Goal: Obtain resource: Download file/media

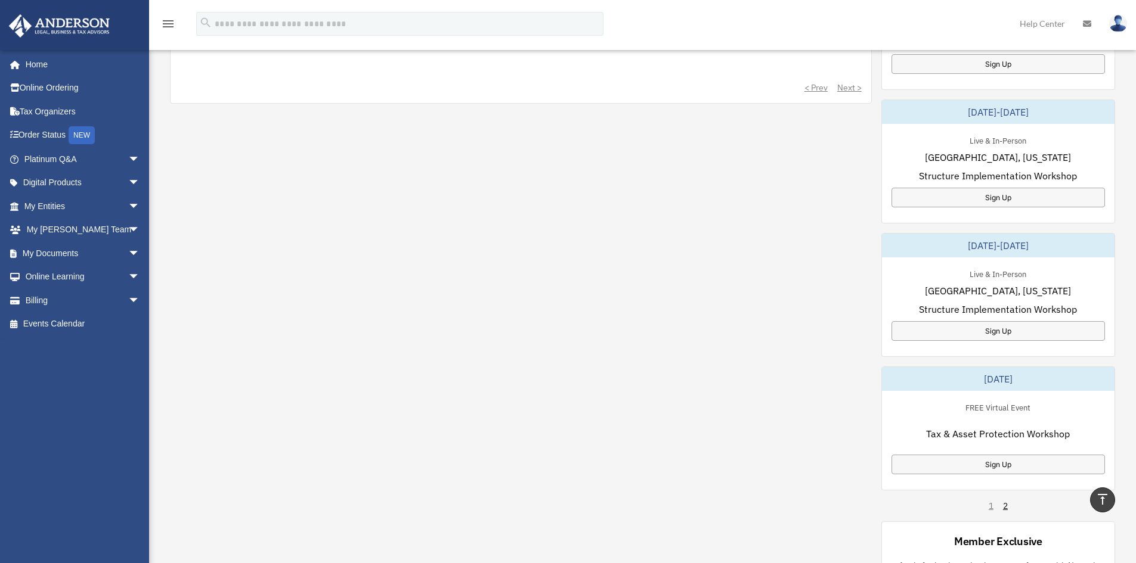
scroll to position [537, 0]
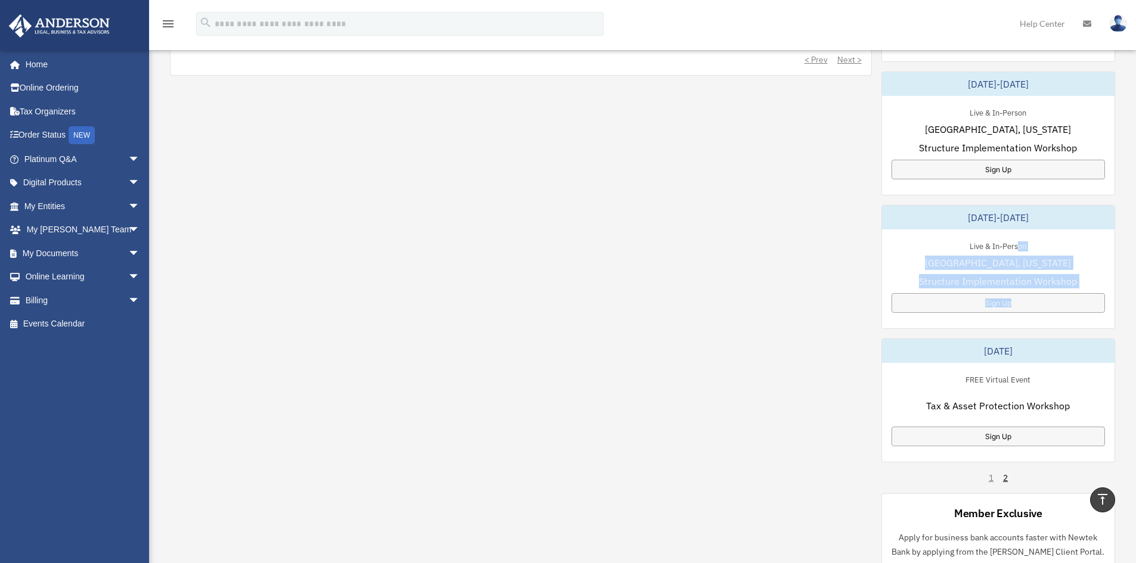
drag, startPoint x: 1094, startPoint y: 281, endPoint x: 1019, endPoint y: 238, distance: 86.3
click at [1019, 238] on div "Live & In-Person [GEOGRAPHIC_DATA], [US_STATE] Structure Implementation Worksho…" at bounding box center [998, 276] width 233 height 93
click at [1096, 246] on div "Live & In-Person [GEOGRAPHIC_DATA], [US_STATE] Structure Implementation Worksho…" at bounding box center [998, 276] width 233 height 93
click at [1122, 260] on div "Exciting News: Introducing Order Status Tracking! Based on your feedback, we're…" at bounding box center [642, 85] width 1005 height 1083
click at [1131, 324] on div "Exciting News: Introducing Order Status Tracking! Based on your feedback, we're…" at bounding box center [642, 85] width 1005 height 1083
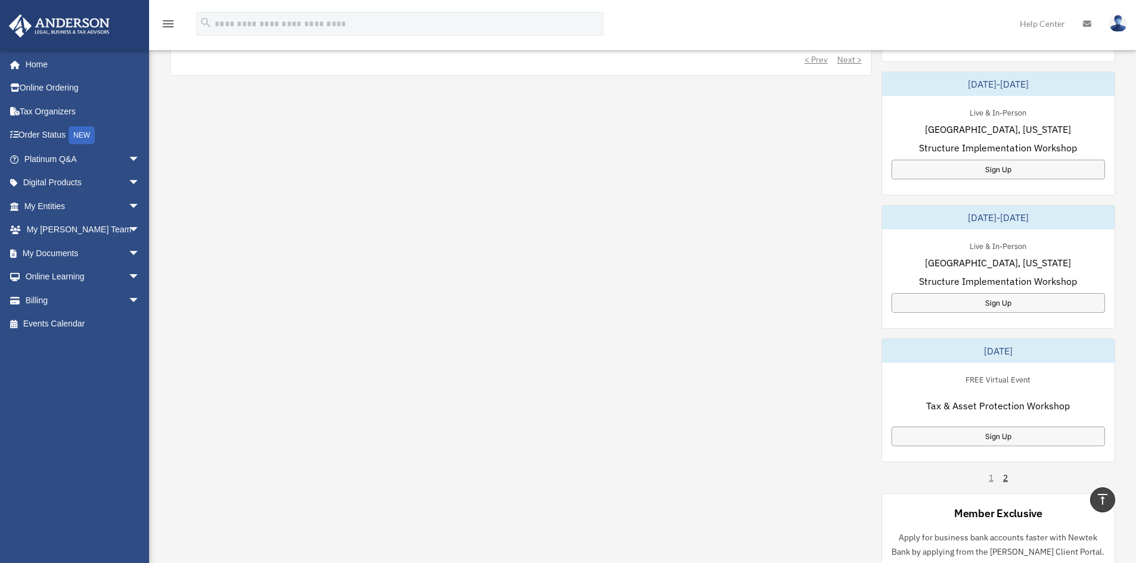
click at [1072, 255] on div "Live & In-Person [GEOGRAPHIC_DATA], [US_STATE] Structure Implementation Worksho…" at bounding box center [998, 276] width 233 height 93
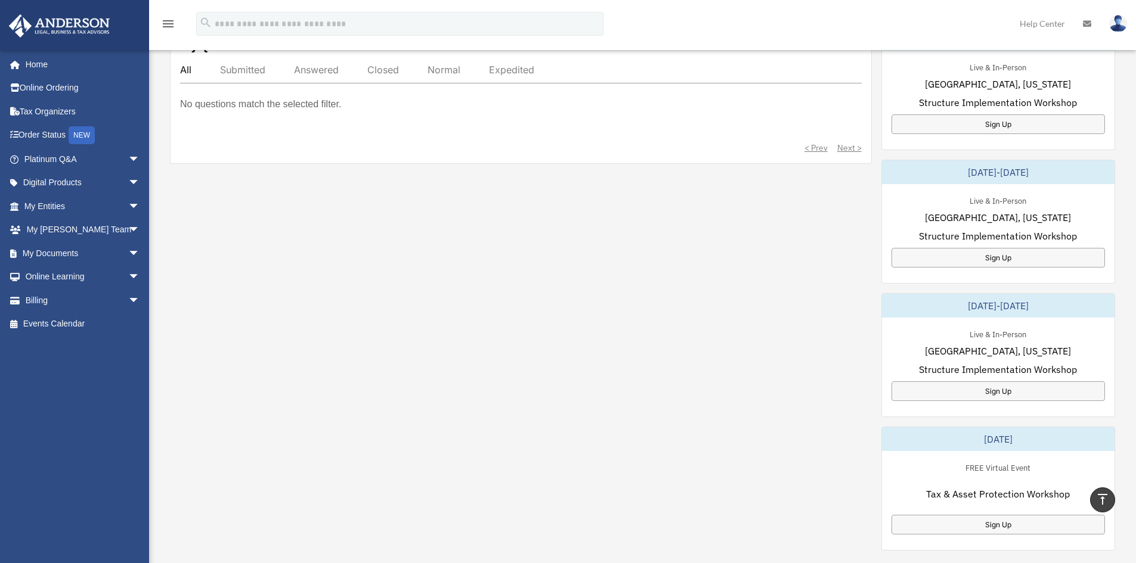
scroll to position [477, 0]
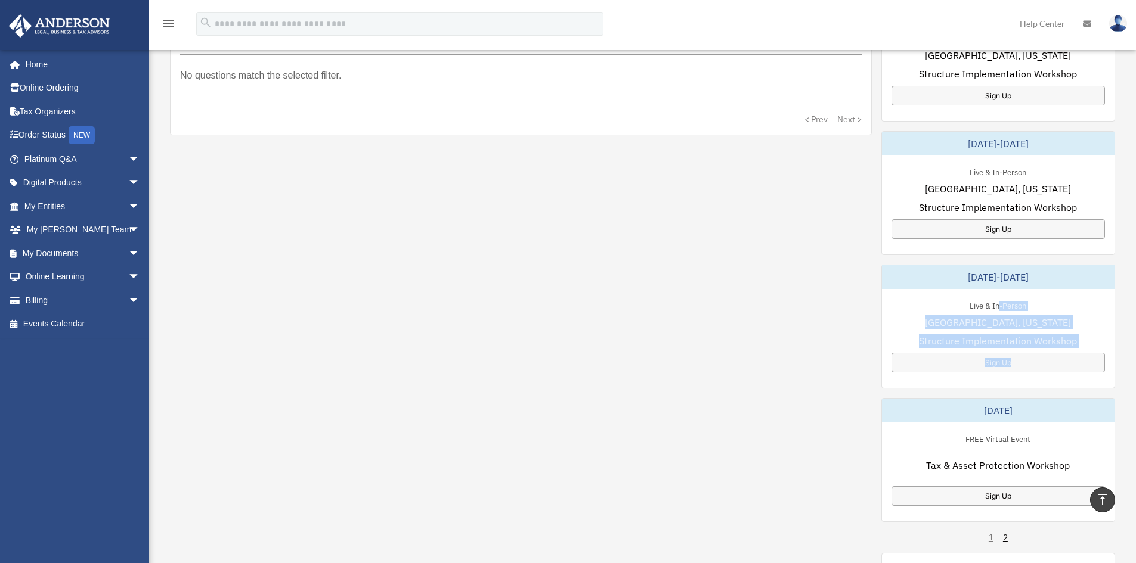
drag, startPoint x: 1087, startPoint y: 343, endPoint x: 999, endPoint y: 304, distance: 96.6
click at [999, 304] on div "Live & In-Person [GEOGRAPHIC_DATA], [US_STATE] Structure Implementation Worksho…" at bounding box center [998, 335] width 233 height 93
click at [1042, 330] on div "Live & In-Person [GEOGRAPHIC_DATA], [US_STATE] Structure Implementation Worksho…" at bounding box center [998, 335] width 233 height 93
click at [1072, 370] on div "Sign Up" at bounding box center [997, 363] width 213 height 20
click at [921, 227] on div "Sign Up" at bounding box center [997, 229] width 213 height 20
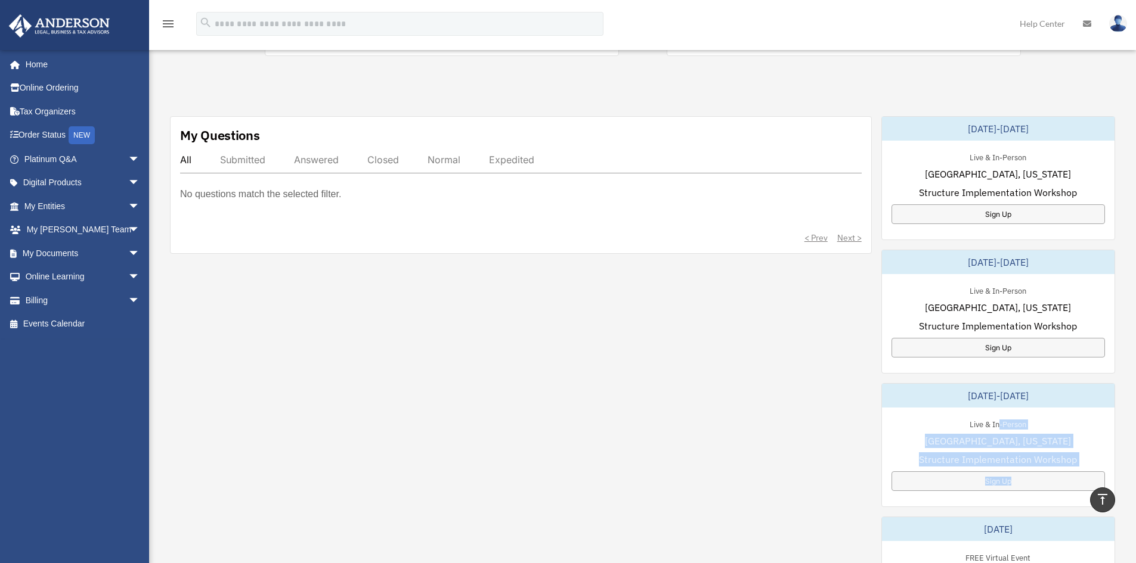
scroll to position [358, 0]
click at [946, 208] on div "Sign Up" at bounding box center [997, 215] width 213 height 20
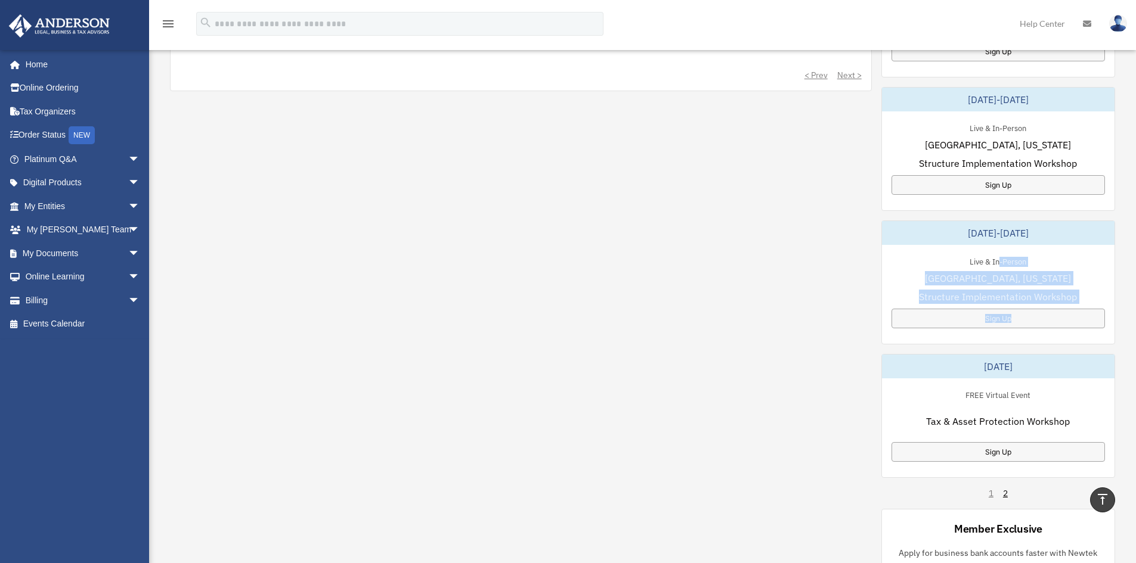
scroll to position [596, 0]
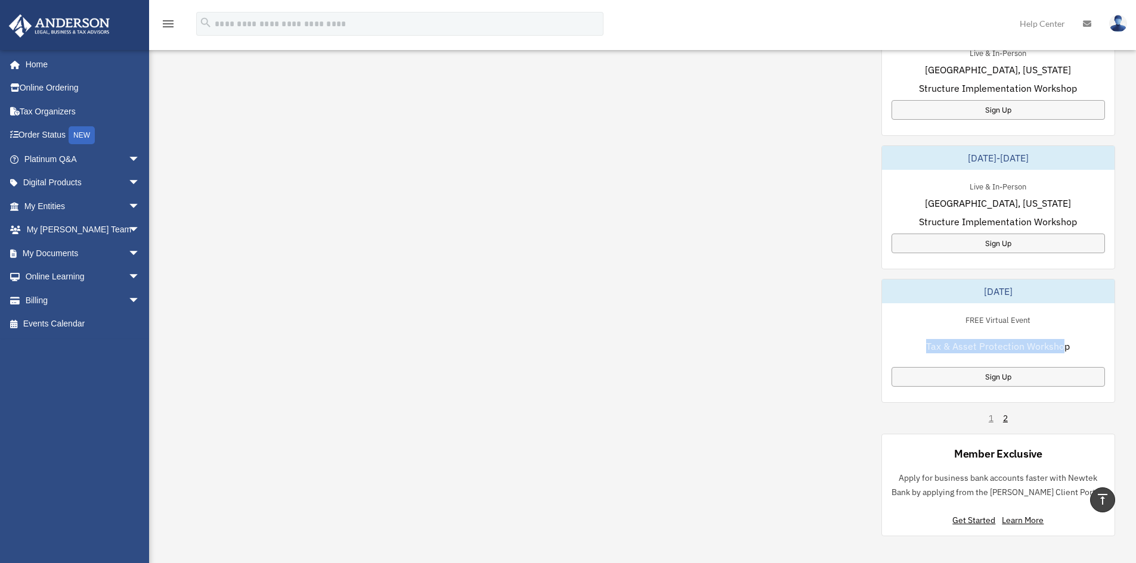
click at [1061, 316] on div "FREE Virtual Event Tax & Asset Protection Workshop Sign Up" at bounding box center [998, 350] width 233 height 93
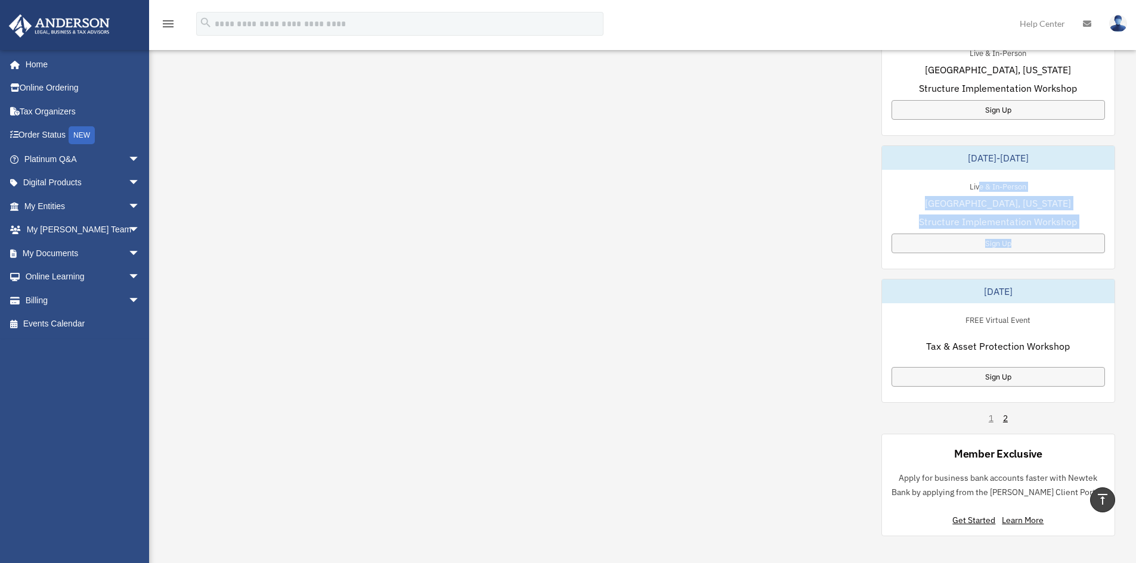
drag, startPoint x: 1094, startPoint y: 225, endPoint x: 1011, endPoint y: 197, distance: 87.5
click at [983, 190] on div "Live & In-Person Las Vegas, Nevada Structure Implementation Workshop Sign Up" at bounding box center [998, 216] width 233 height 93
click at [1092, 226] on div "Live & In-Person Las Vegas, Nevada Structure Implementation Workshop Sign Up" at bounding box center [998, 216] width 233 height 93
drag, startPoint x: 1088, startPoint y: 225, endPoint x: 945, endPoint y: 157, distance: 157.6
click at [941, 156] on div "August 21-22, 2025 Live & In-Person Las Vegas, Nevada Structure Implementation …" at bounding box center [998, 207] width 234 height 124
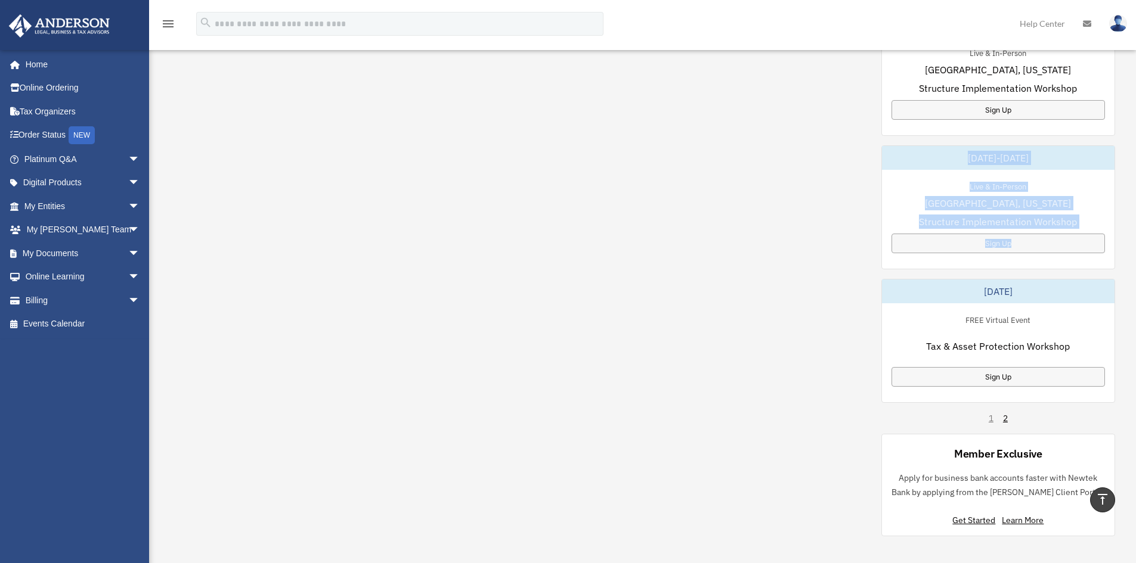
copy div "August 21-22, 2025 Live & In-Person Las Vegas, Nevada Structure Implementation …"
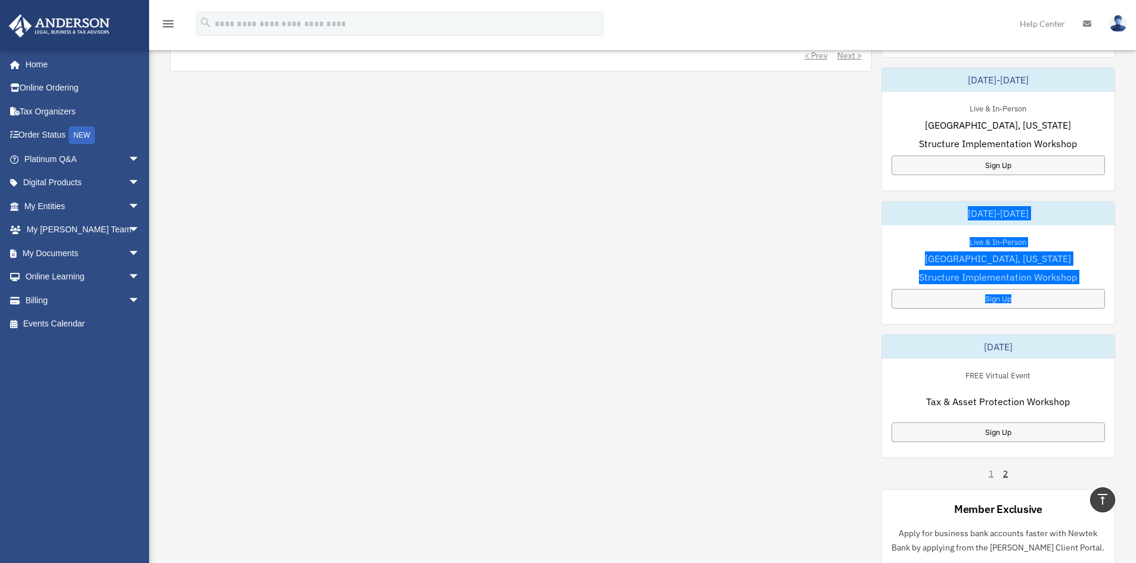
scroll to position [477, 0]
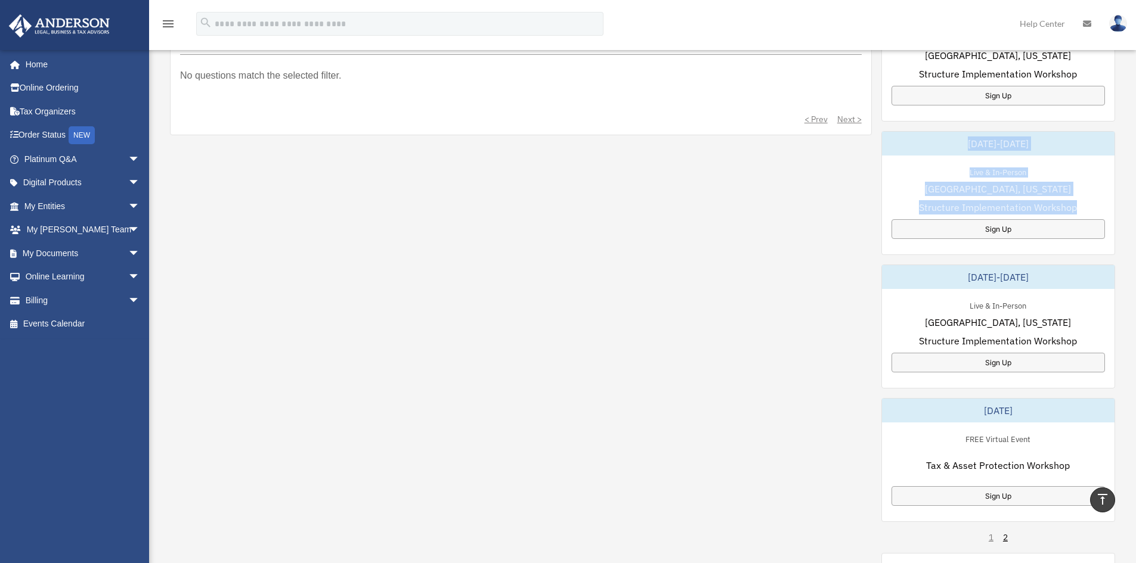
drag, startPoint x: 1088, startPoint y: 202, endPoint x: 949, endPoint y: 147, distance: 149.4
click at [949, 147] on div "September 25-26, 2025 Live & In-Person Las Vegas, Nevada Structure Implementati…" at bounding box center [998, 193] width 234 height 124
copy div "September 25-26, 2025 Live & In-Person Las Vegas, Nevada Structure Implementati…"
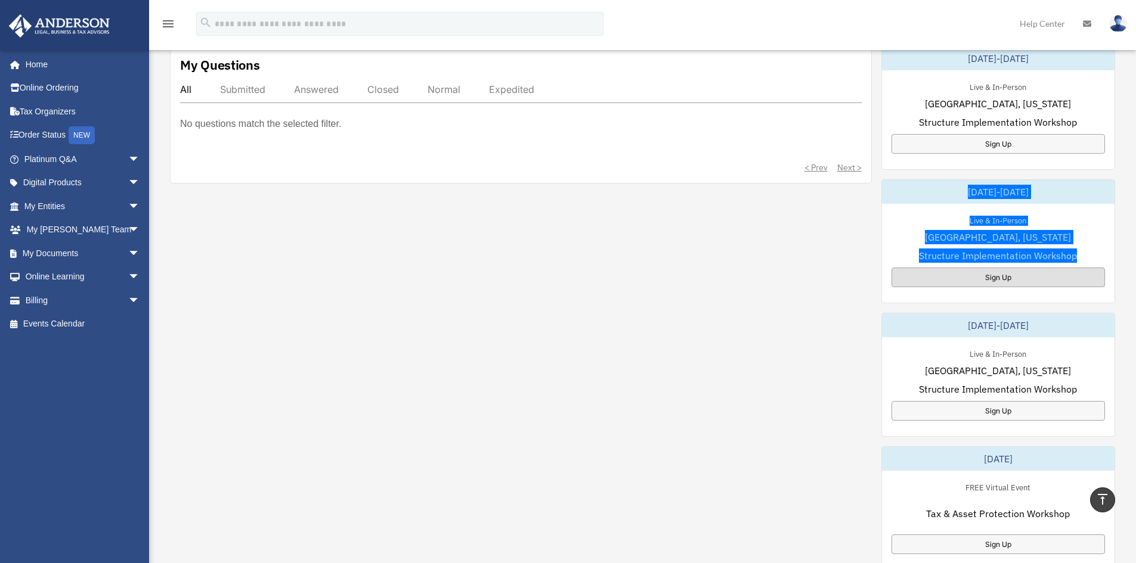
scroll to position [358, 0]
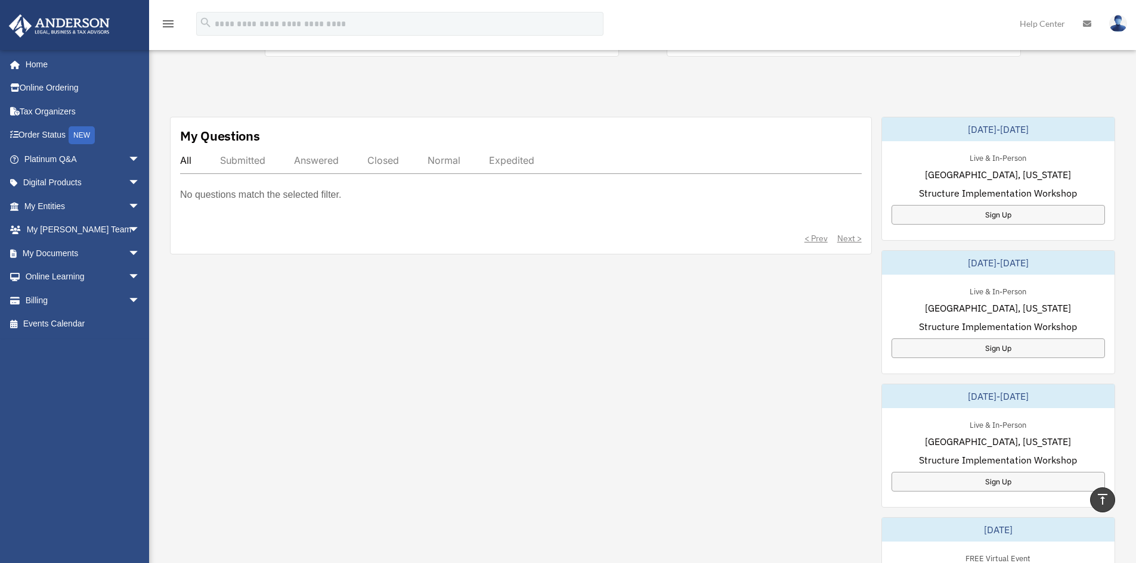
click at [1104, 197] on div "Live & In-Person Las Vegas, Nevada Structure Implementation Workshop Sign Up" at bounding box center [998, 187] width 233 height 93
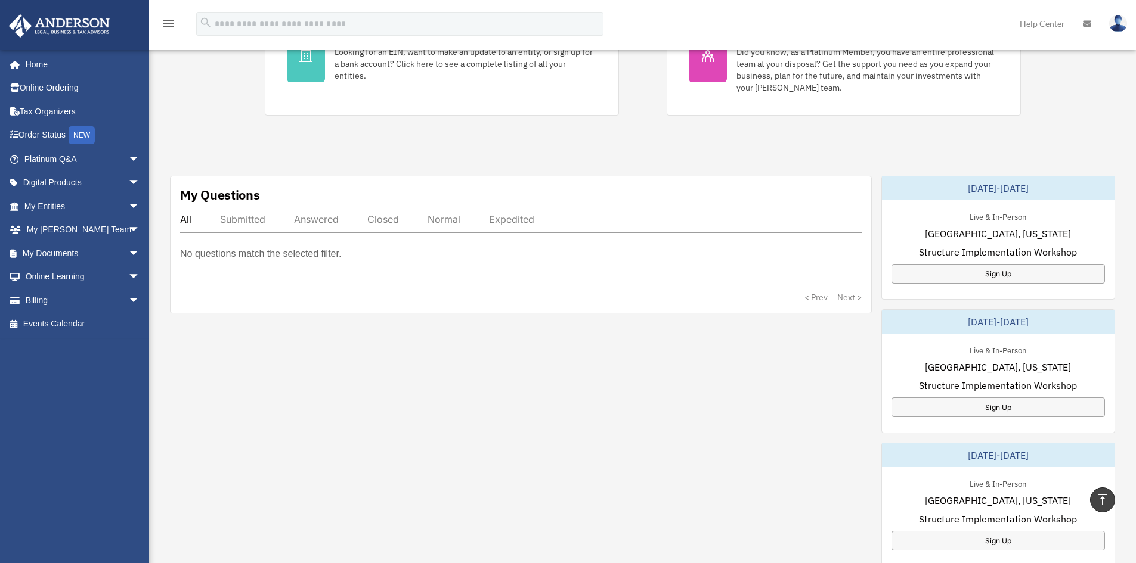
scroll to position [298, 0]
drag, startPoint x: 1087, startPoint y: 250, endPoint x: 933, endPoint y: 179, distance: 169.4
click at [933, 179] on div "October 23-24, 2025 Live & In-Person Las Vegas, Nevada Structure Implementation…" at bounding box center [998, 238] width 234 height 124
click at [1062, 207] on div "Live & In-Person Las Vegas, Nevada Structure Implementation Workshop Sign Up" at bounding box center [998, 247] width 233 height 93
drag, startPoint x: 1088, startPoint y: 250, endPoint x: 942, endPoint y: 191, distance: 157.0
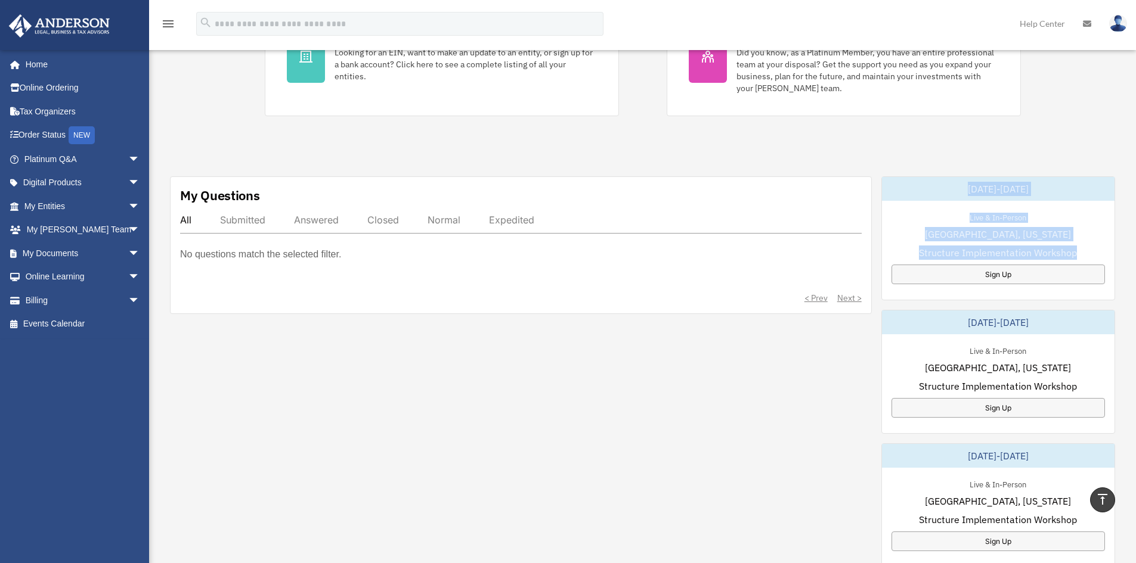
click at [942, 191] on div "October 23-24, 2025 Live & In-Person Las Vegas, Nevada Structure Implementation…" at bounding box center [998, 238] width 234 height 124
copy div "October 23-24, 2025 Live & In-Person Las Vegas, Nevada Structure Implementation…"
click at [983, 161] on div "Exciting News: Introducing Order Status Tracking! Based on your feedback, we're…" at bounding box center [642, 323] width 1005 height 1083
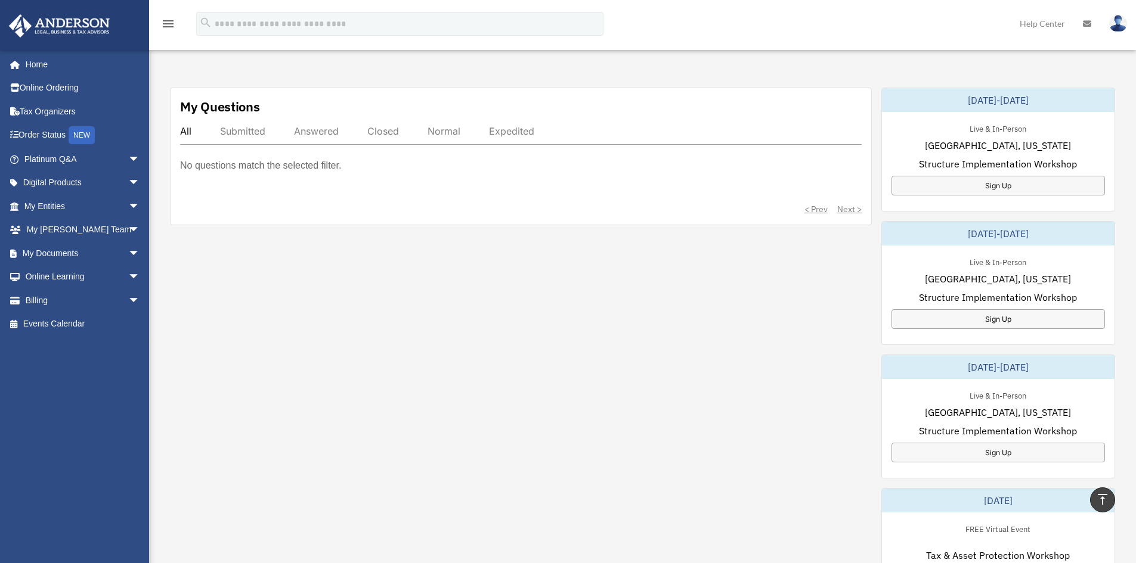
scroll to position [358, 0]
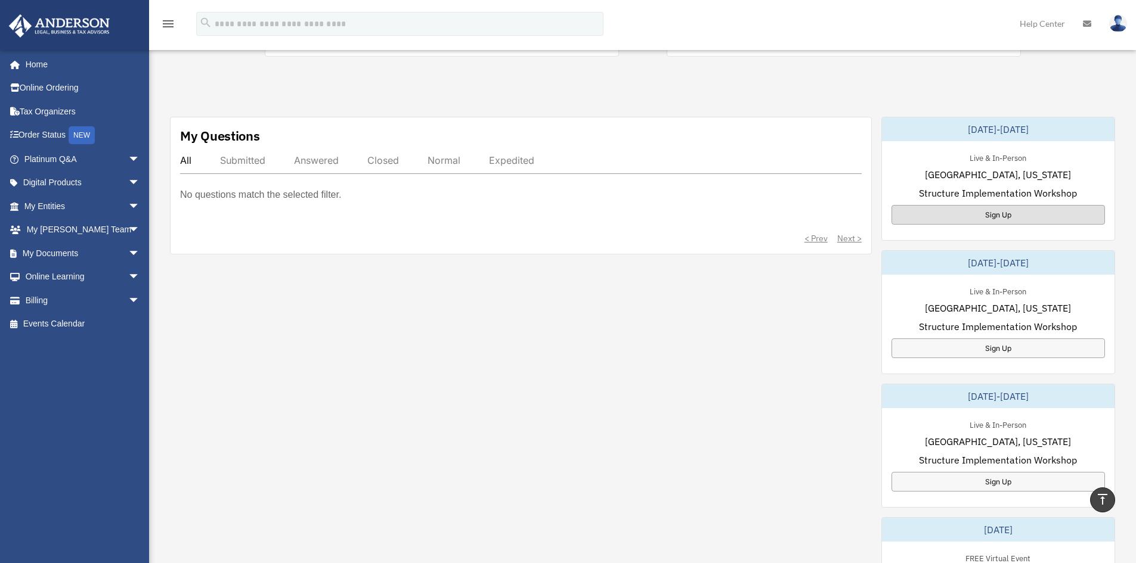
click at [997, 209] on div "Sign Up" at bounding box center [997, 215] width 213 height 20
click at [67, 246] on link "My Documents arrow_drop_down" at bounding box center [83, 253] width 150 height 24
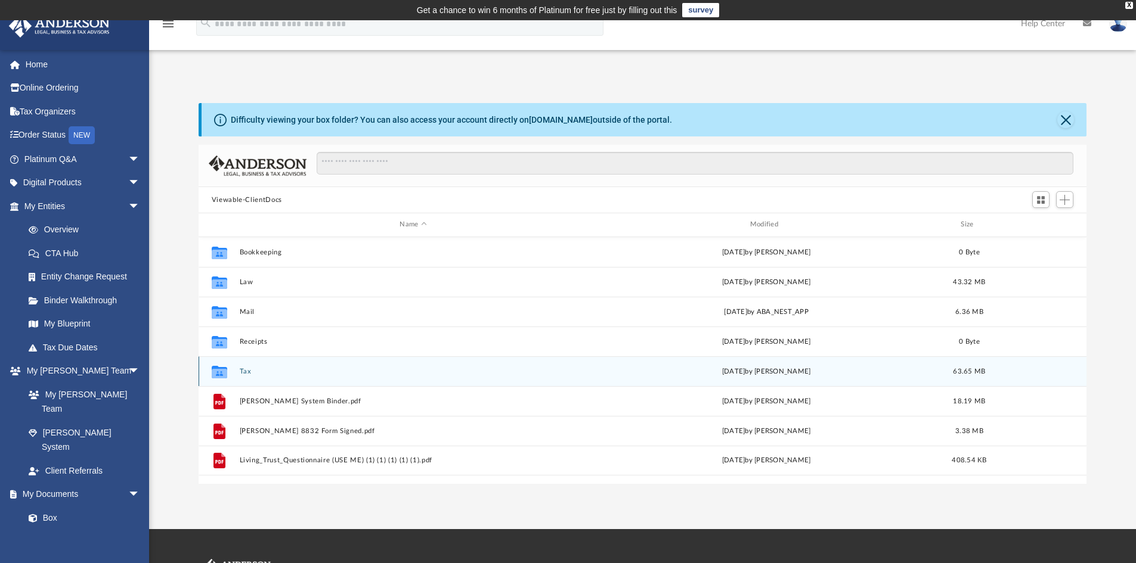
click at [282, 361] on div "Collaborated Folder Tax [DATE] by [PERSON_NAME] 63.65 MB" at bounding box center [643, 372] width 888 height 30
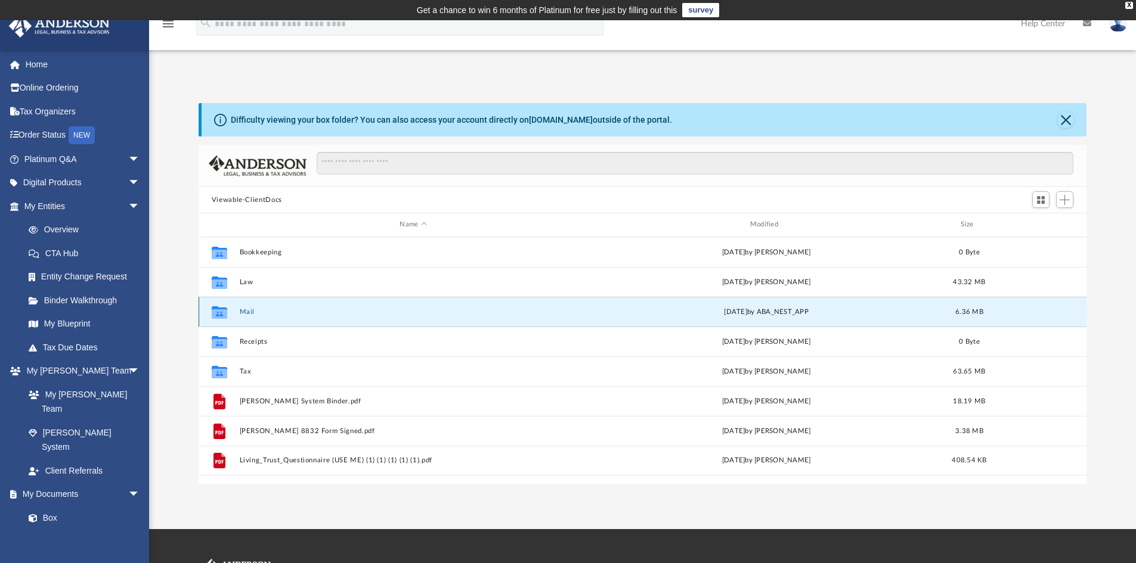
click at [283, 308] on button "Mail" at bounding box center [413, 312] width 348 height 8
click at [273, 319] on div "Collaborated Folder Mail [DATE] by ABA_NEST_APP 6.36 MB" at bounding box center [643, 312] width 888 height 30
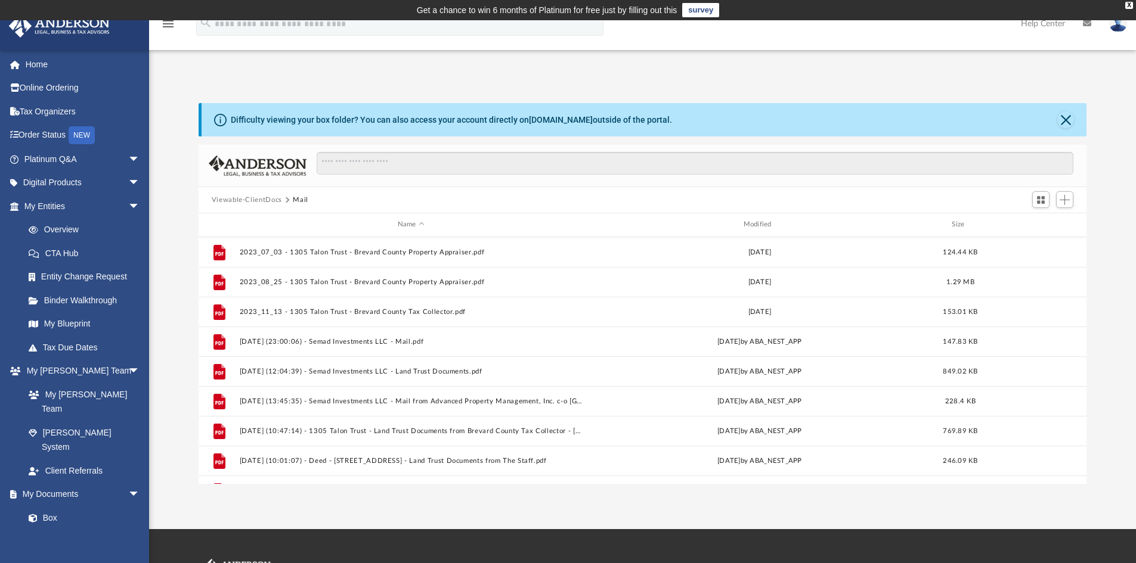
click at [188, 397] on div "Difficulty viewing your box folder? You can also access your account directly o…" at bounding box center [642, 293] width 987 height 381
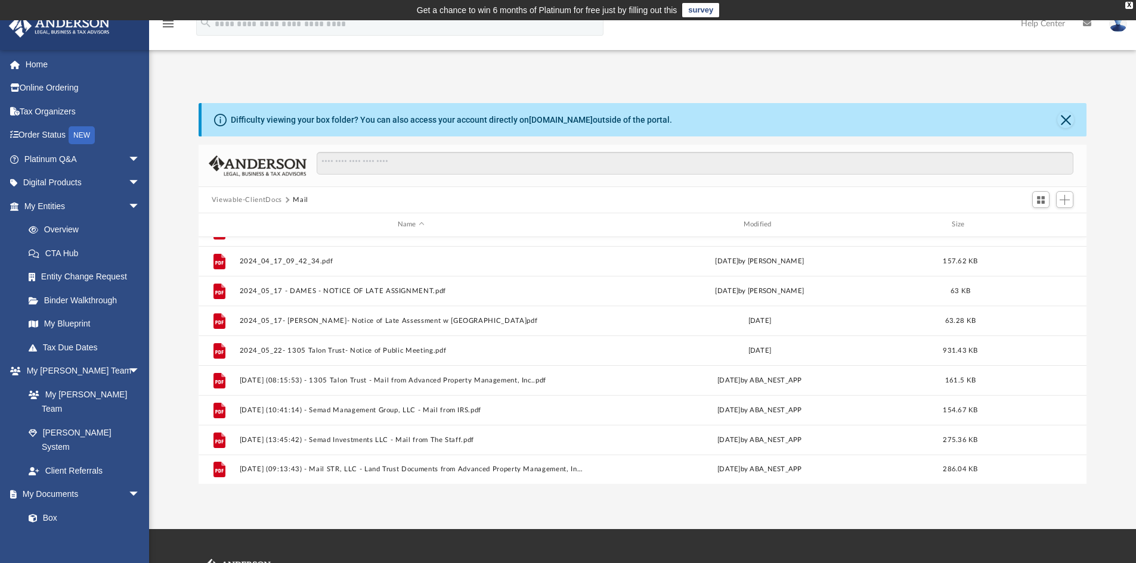
scroll to position [409, 0]
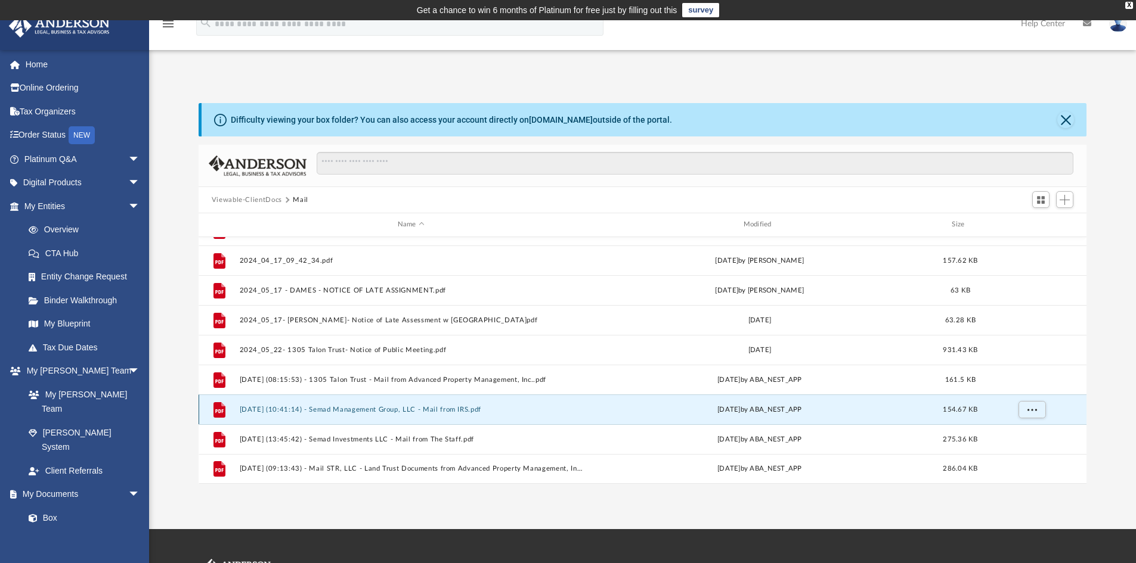
click at [354, 412] on button "[DATE] (10:41:14) - Semad Management Group, LLC - Mail from IRS.pdf" at bounding box center [410, 410] width 343 height 8
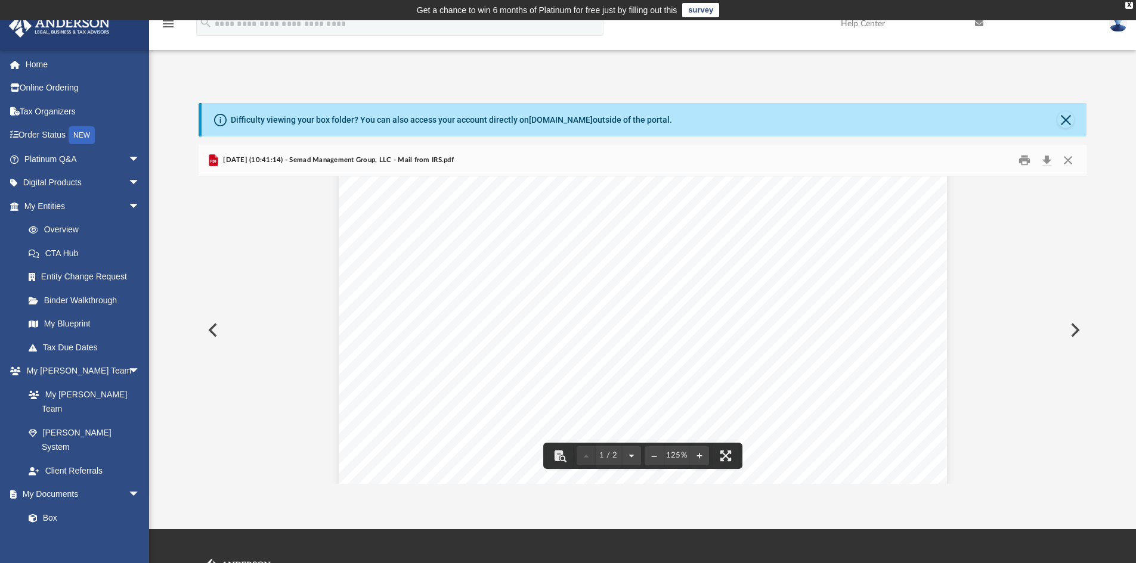
scroll to position [0, 0]
